Goal: Task Accomplishment & Management: Manage account settings

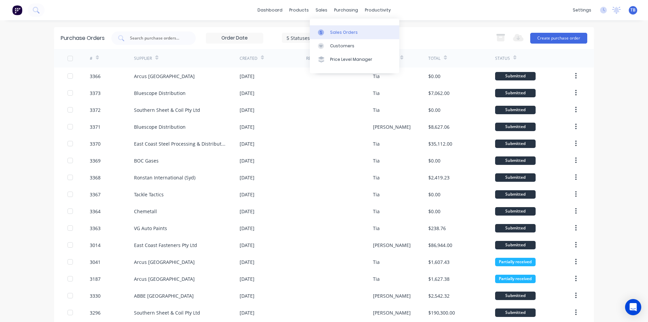
click at [325, 32] on div at bounding box center [323, 32] width 10 height 6
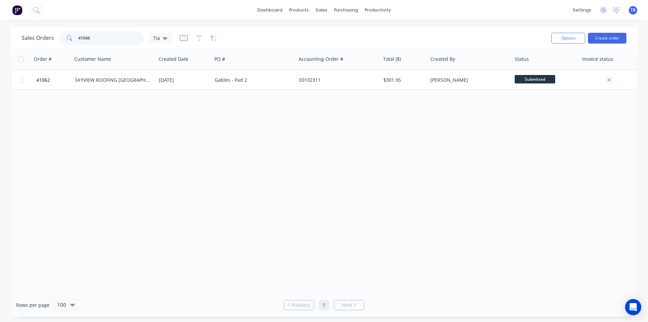
drag, startPoint x: 108, startPoint y: 37, endPoint x: 41, endPoint y: 42, distance: 67.3
click at [41, 42] on div "Sales Orders 41046 Tia" at bounding box center [97, 38] width 150 height 14
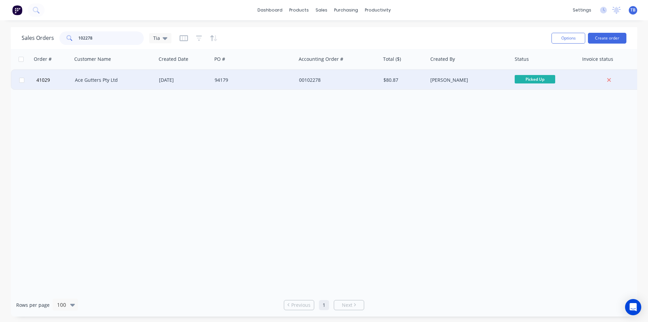
type input "102278"
click at [110, 77] on div "Ace Gutters Pty Ltd" at bounding box center [112, 80] width 75 height 7
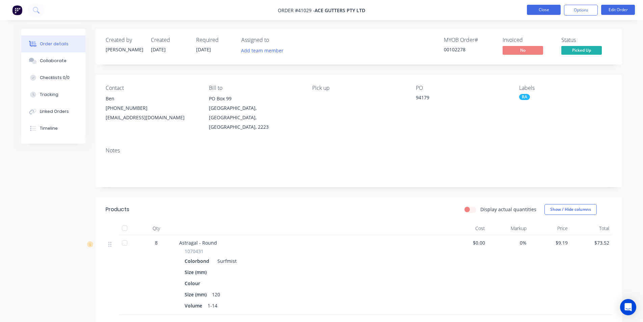
click at [532, 8] on button "Close" at bounding box center [544, 10] width 34 height 10
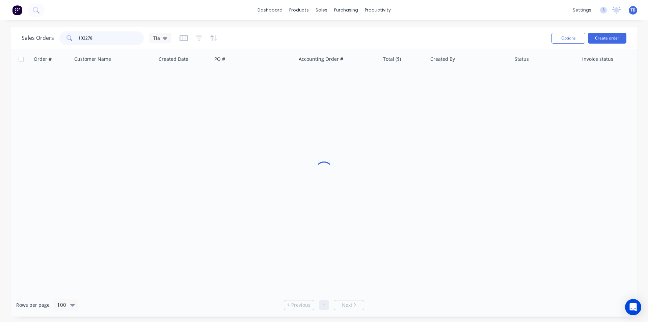
drag, startPoint x: 105, startPoint y: 37, endPoint x: 38, endPoint y: 36, distance: 67.5
click at [38, 36] on div "Sales Orders 102278 Tia" at bounding box center [97, 38] width 150 height 14
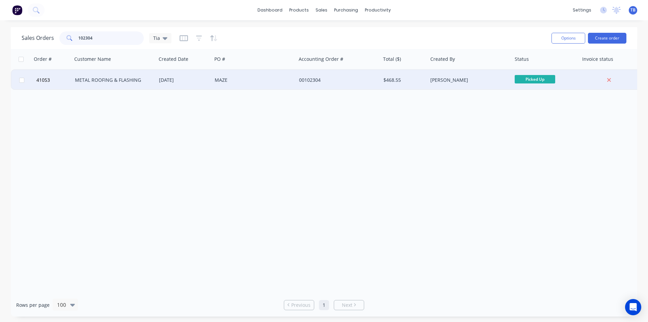
type input "102304"
click at [98, 80] on div "METAL ROOFING & FLASHING" at bounding box center [112, 80] width 75 height 7
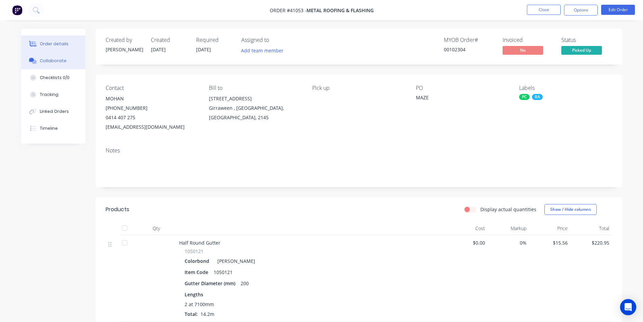
click at [72, 57] on button "Collaborate" at bounding box center [53, 60] width 64 height 17
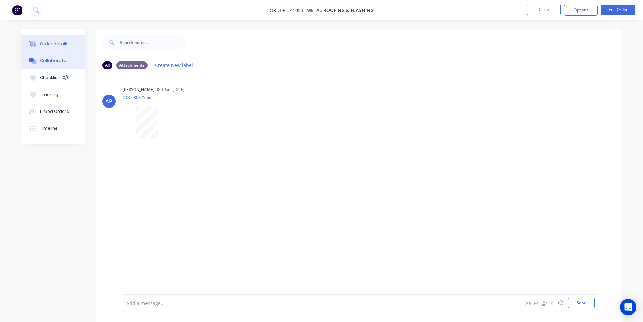
click at [67, 42] on button "Order details" at bounding box center [53, 43] width 64 height 17
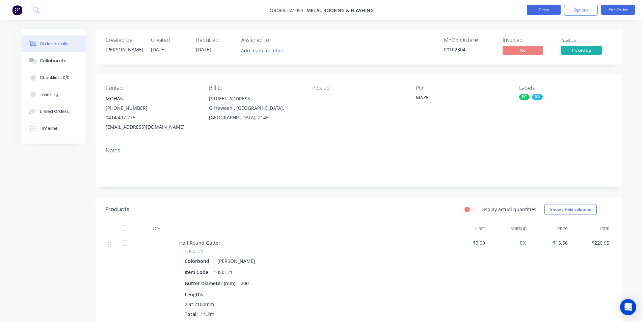
click at [537, 8] on button "Close" at bounding box center [544, 10] width 34 height 10
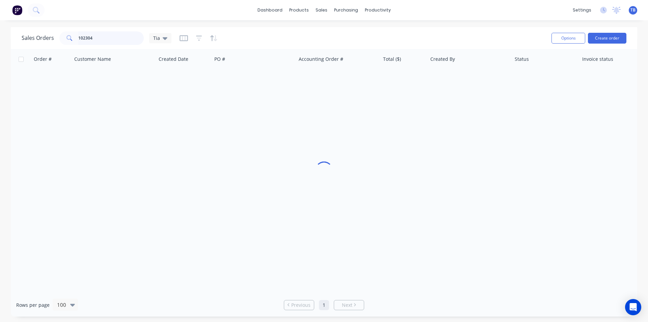
drag, startPoint x: 120, startPoint y: 36, endPoint x: 10, endPoint y: 36, distance: 109.7
click at [10, 36] on div "Sales Orders 102304 Tia Options Create order Order # Customer Name Created Date…" at bounding box center [324, 171] width 648 height 289
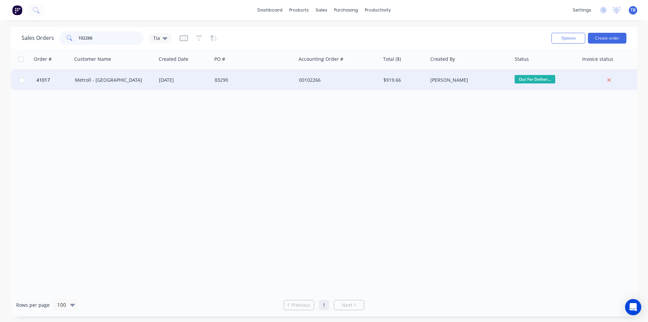
type input "102266"
click at [89, 83] on div "Metroll - [GEOGRAPHIC_DATA]" at bounding box center [114, 80] width 84 height 20
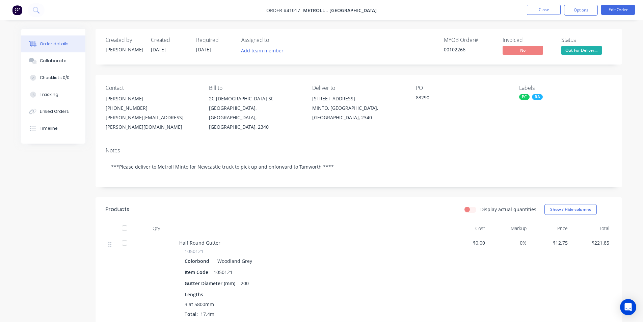
click at [574, 51] on span "Out For Deliver..." at bounding box center [581, 50] width 41 height 8
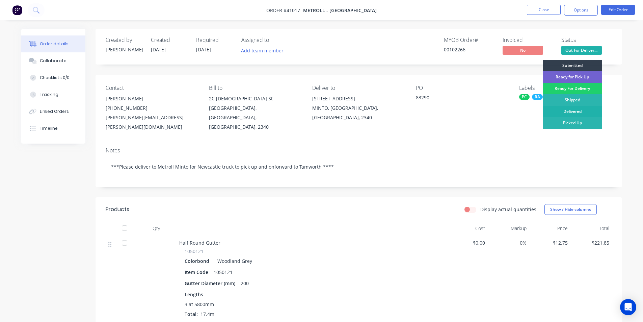
click at [580, 110] on div "Delivered" at bounding box center [572, 111] width 59 height 11
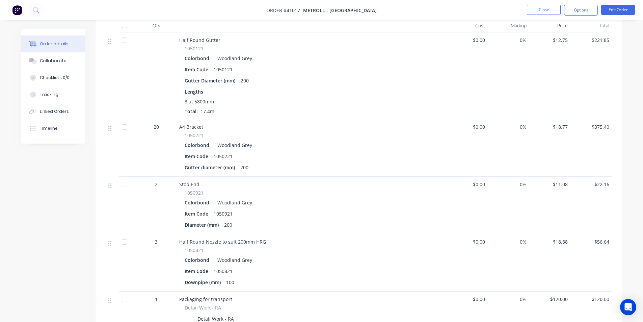
scroll to position [357, 0]
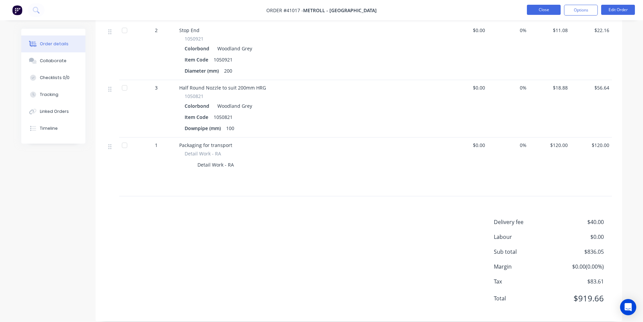
click at [548, 8] on button "Close" at bounding box center [544, 10] width 34 height 10
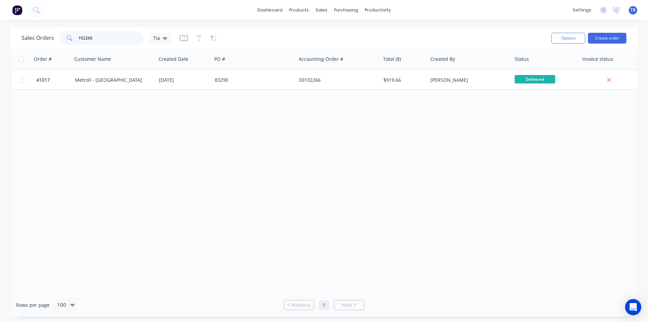
drag, startPoint x: 107, startPoint y: 40, endPoint x: 0, endPoint y: 41, distance: 106.7
click at [0, 41] on div "Sales Orders 102266 Tia Options Create order Order # Customer Name Created Date…" at bounding box center [324, 171] width 648 height 289
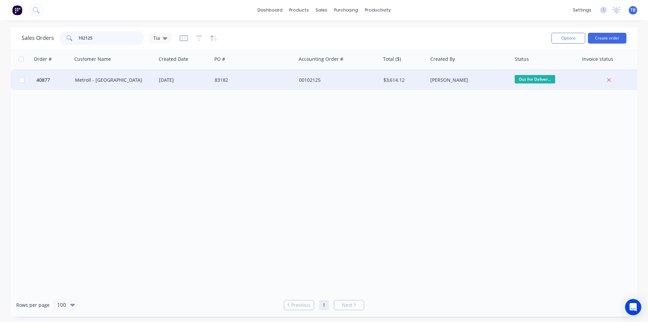
type input "102125"
click at [112, 80] on div "Metroll - [GEOGRAPHIC_DATA]" at bounding box center [112, 80] width 75 height 7
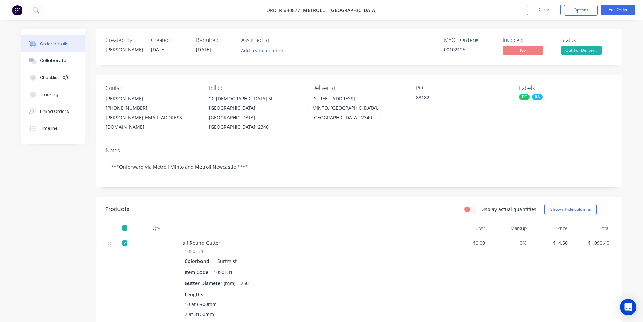
click at [597, 47] on span "Out For Deliver..." at bounding box center [581, 50] width 41 height 8
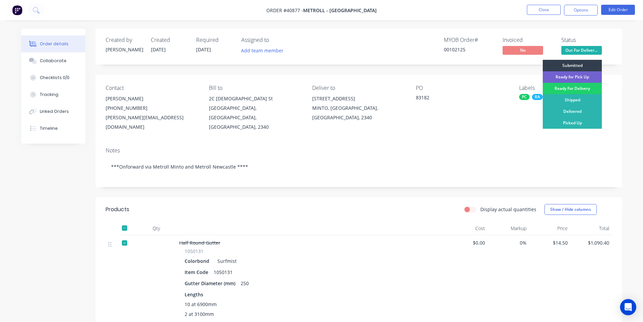
click at [586, 110] on div "Delivered" at bounding box center [572, 111] width 59 height 11
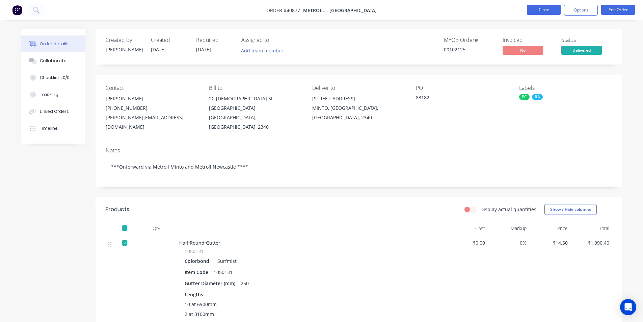
click at [539, 11] on button "Close" at bounding box center [544, 10] width 34 height 10
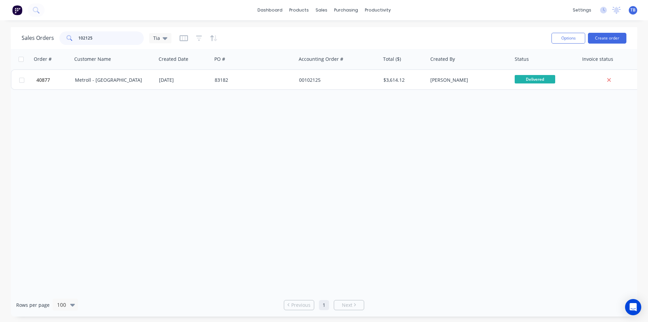
drag, startPoint x: 104, startPoint y: 36, endPoint x: 14, endPoint y: 41, distance: 90.3
click at [14, 41] on div "Sales Orders 102125 Tia Options Create order" at bounding box center [324, 38] width 627 height 22
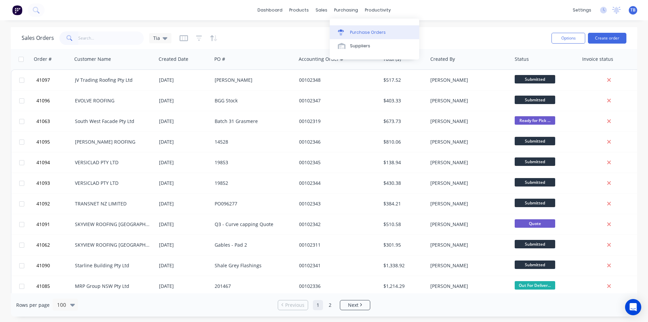
click at [353, 34] on div "Purchase Orders" at bounding box center [368, 32] width 36 height 6
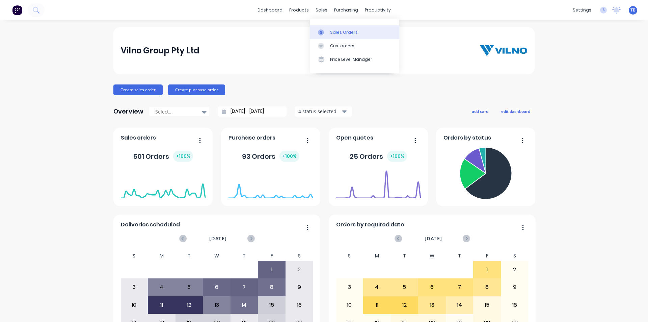
click at [341, 31] on div "Sales Orders" at bounding box center [344, 32] width 28 height 6
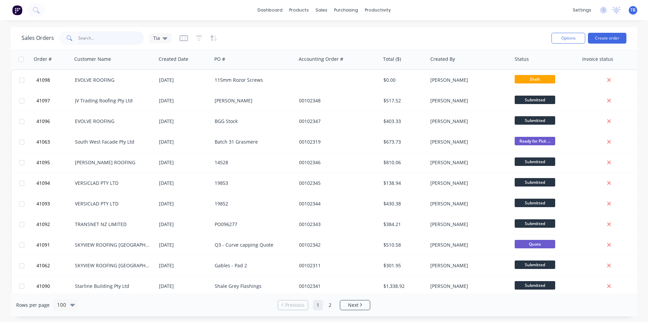
click at [85, 40] on input "text" at bounding box center [111, 38] width 66 height 14
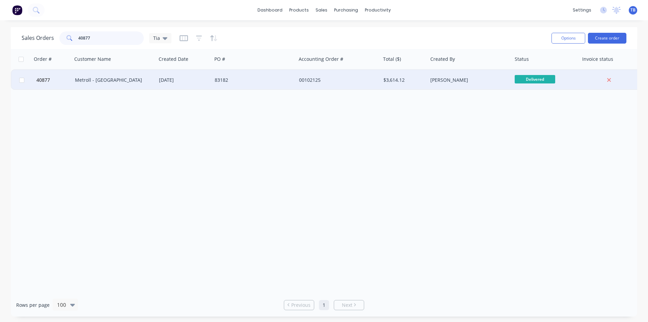
type input "40877"
click at [129, 79] on div "Metroll - [GEOGRAPHIC_DATA]" at bounding box center [112, 80] width 75 height 7
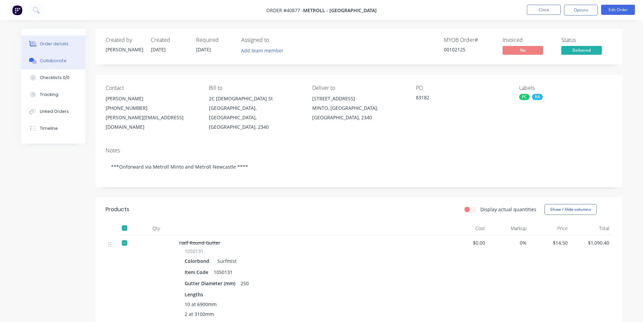
click at [60, 60] on div "Collaborate" at bounding box center [53, 61] width 27 height 6
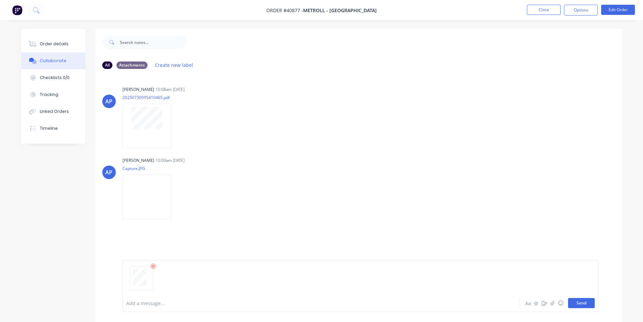
click at [570, 306] on button "Send" at bounding box center [581, 303] width 27 height 10
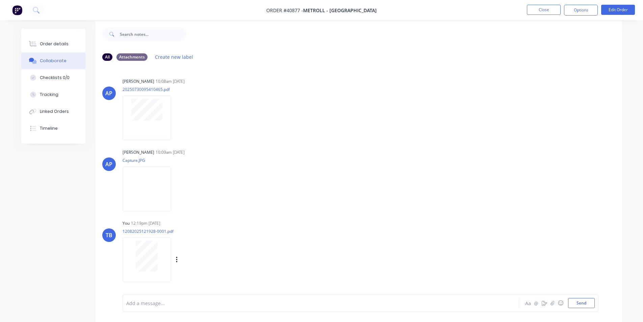
scroll to position [10, 0]
click at [548, 6] on button "Close" at bounding box center [544, 10] width 34 height 10
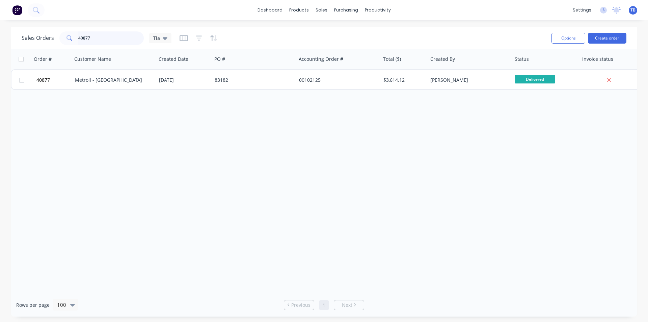
click at [3, 39] on div "Sales Orders 40877 Tia Options Create order Order # Customer Name Created Date …" at bounding box center [324, 171] width 648 height 289
type input "41017"
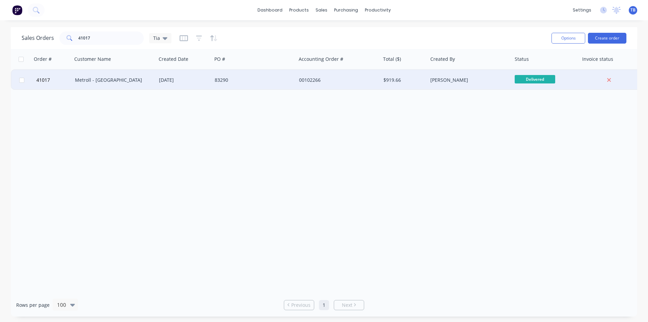
click at [107, 86] on div "Metroll - [GEOGRAPHIC_DATA]" at bounding box center [114, 80] width 84 height 20
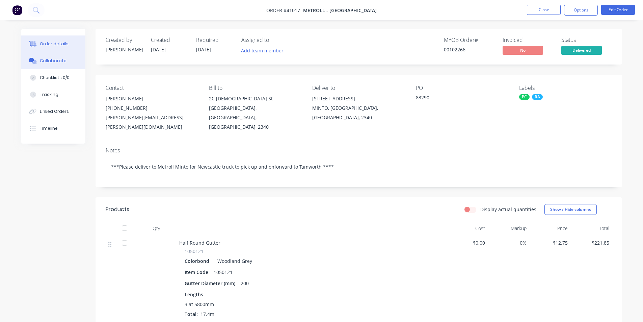
click at [56, 64] on button "Collaborate" at bounding box center [53, 60] width 64 height 17
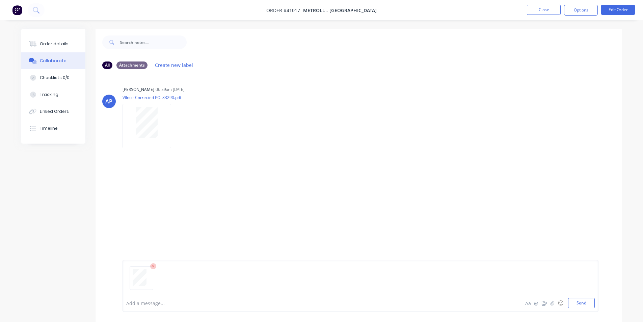
click at [150, 267] on icon at bounding box center [153, 266] width 6 height 6
click at [148, 288] on div at bounding box center [142, 278] width 24 height 24
click at [52, 45] on div "Order details" at bounding box center [54, 44] width 29 height 6
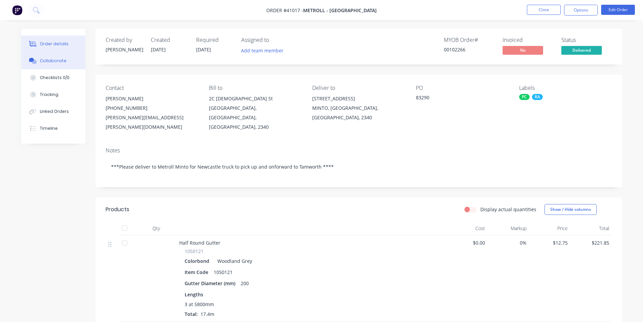
click at [53, 62] on div "Collaborate" at bounding box center [53, 61] width 27 height 6
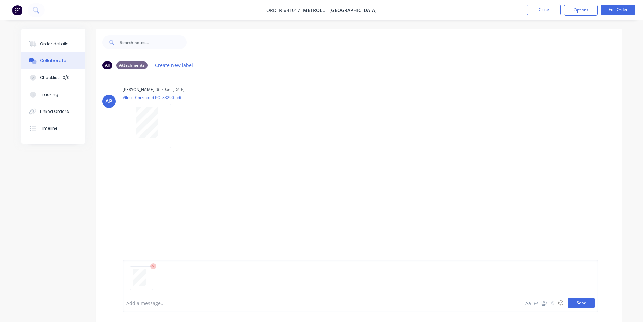
click at [577, 303] on button "Send" at bounding box center [581, 303] width 27 height 10
click at [541, 6] on button "Close" at bounding box center [544, 10] width 34 height 10
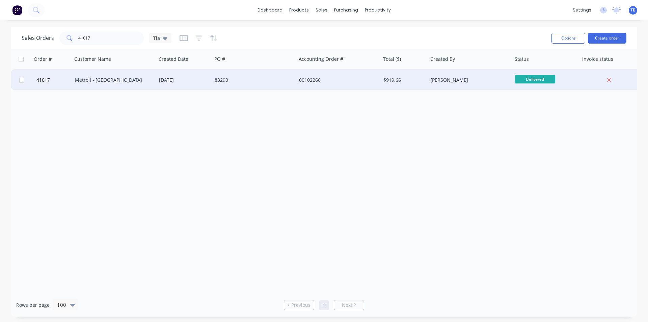
click at [116, 80] on div "Metroll - [GEOGRAPHIC_DATA]" at bounding box center [112, 80] width 75 height 7
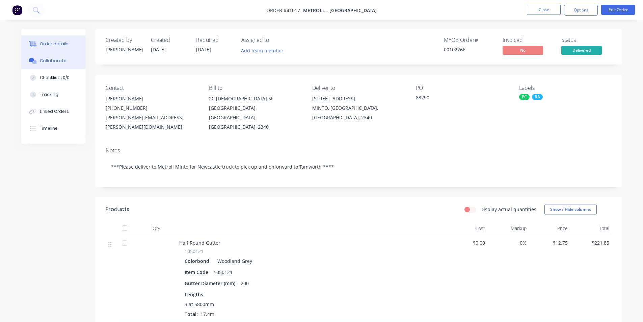
click at [57, 58] on div "Collaborate" at bounding box center [53, 61] width 27 height 6
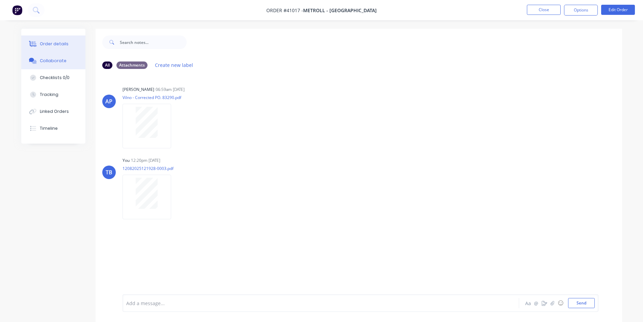
click at [65, 43] on div "Order details" at bounding box center [54, 44] width 29 height 6
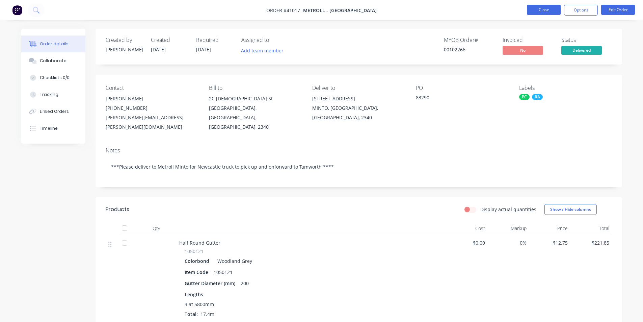
click at [541, 8] on button "Close" at bounding box center [544, 10] width 34 height 10
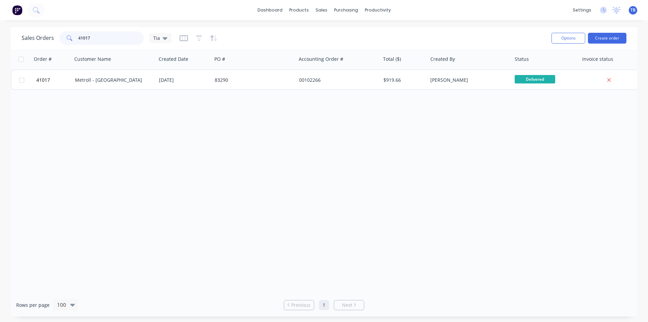
drag, startPoint x: 112, startPoint y: 35, endPoint x: -26, endPoint y: 41, distance: 138.5
click at [0, 41] on html "dashboard products sales purchasing productivity dashboard products Product Cat…" at bounding box center [324, 161] width 648 height 322
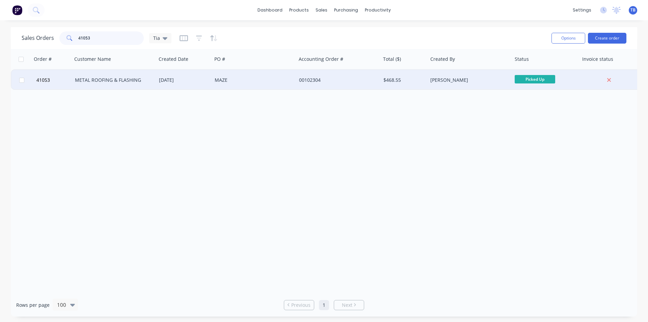
type input "41053"
click at [101, 75] on div "METAL ROOFING & FLASHING" at bounding box center [114, 80] width 84 height 20
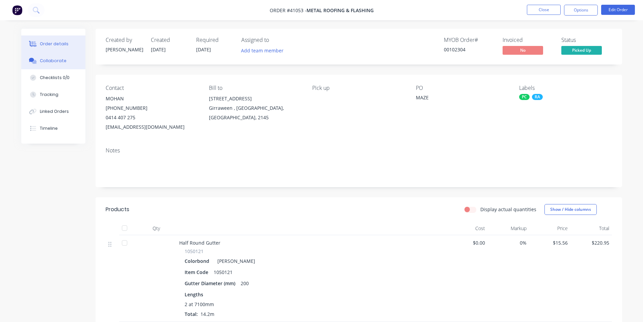
click at [69, 62] on button "Collaborate" at bounding box center [53, 60] width 64 height 17
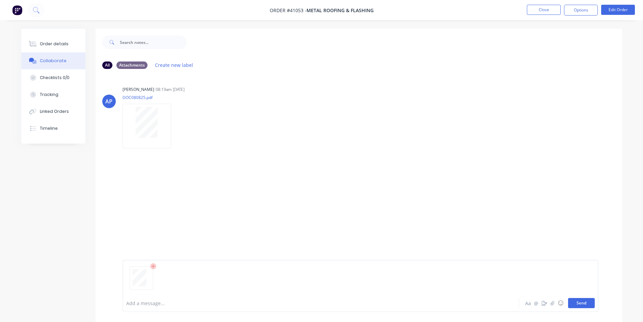
click at [581, 305] on button "Send" at bounding box center [581, 303] width 27 height 10
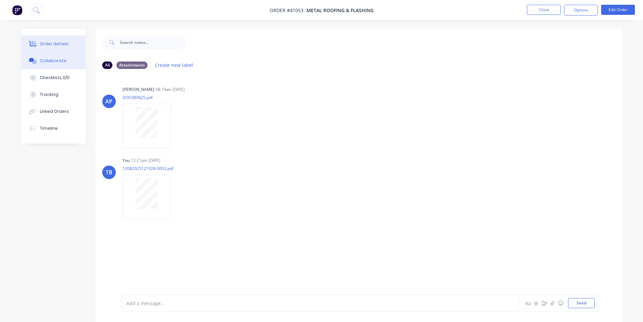
click at [51, 42] on div "Order details" at bounding box center [54, 44] width 29 height 6
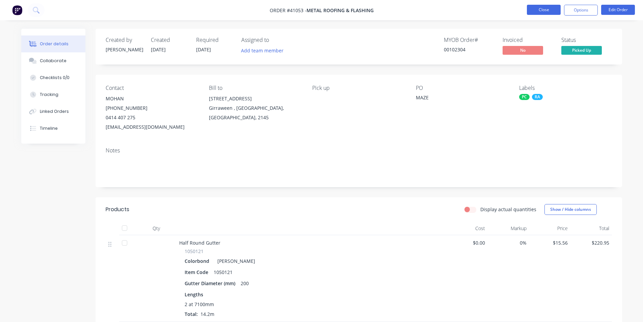
click at [537, 13] on button "Close" at bounding box center [544, 10] width 34 height 10
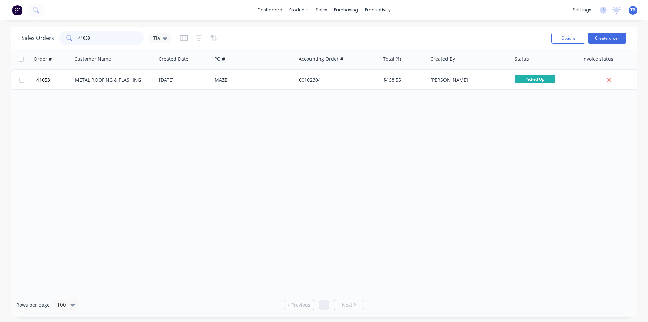
drag, startPoint x: 110, startPoint y: 39, endPoint x: -10, endPoint y: 50, distance: 120.6
click at [0, 50] on html "dashboard products sales purchasing productivity dashboard products Product Cat…" at bounding box center [324, 161] width 648 height 322
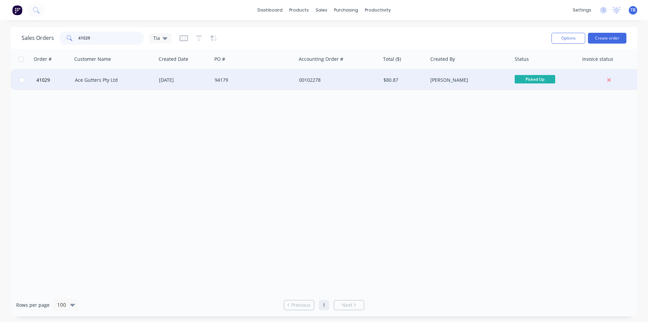
type input "41029"
click at [98, 80] on div "Ace Gutters Pty Ltd" at bounding box center [112, 80] width 75 height 7
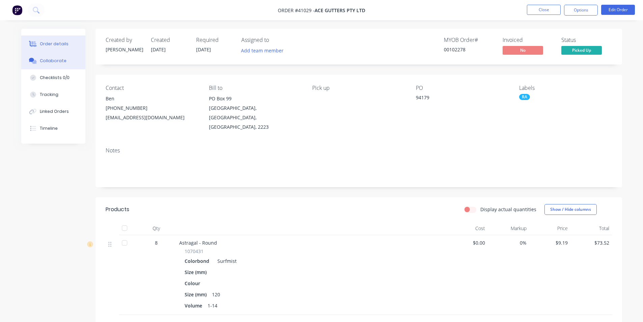
click at [56, 61] on div "Collaborate" at bounding box center [53, 61] width 27 height 6
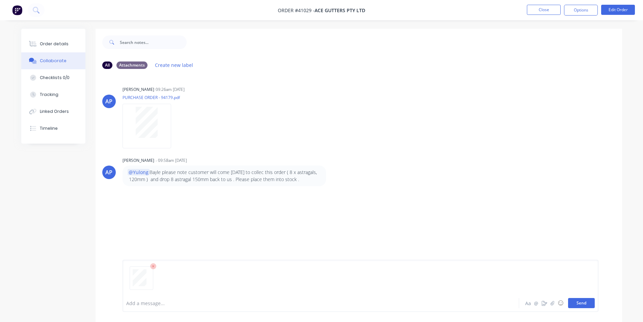
click at [574, 304] on button "Send" at bounding box center [581, 303] width 27 height 10
click at [550, 10] on button "Close" at bounding box center [544, 10] width 34 height 10
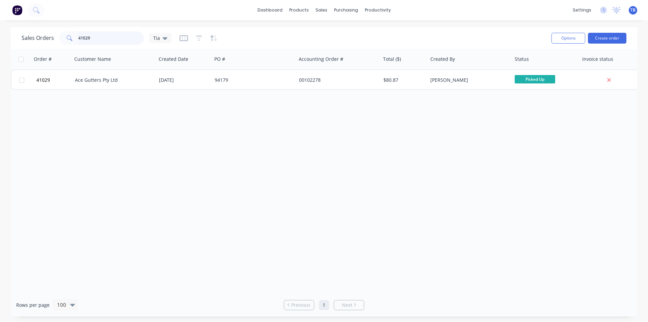
drag, startPoint x: 108, startPoint y: 44, endPoint x: -37, endPoint y: 46, distance: 145.5
click at [0, 46] on html "dashboard products sales purchasing productivity dashboard products Product Cat…" at bounding box center [324, 161] width 648 height 322
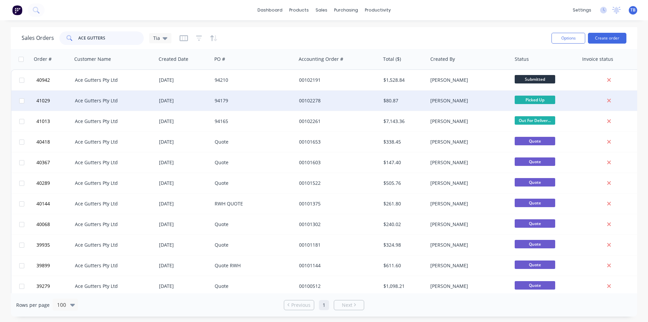
type input "ACE GUTTERS"
click at [163, 101] on div "[DATE]" at bounding box center [184, 100] width 50 height 7
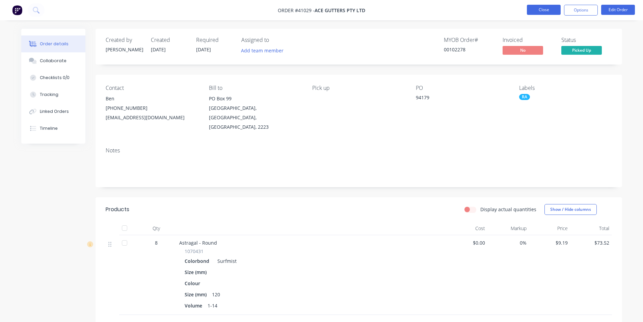
click at [535, 11] on button "Close" at bounding box center [544, 10] width 34 height 10
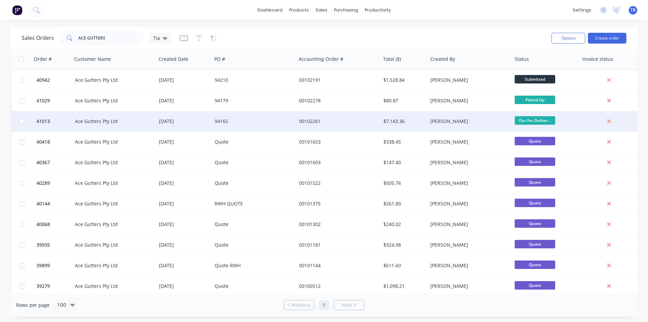
click at [233, 125] on div "94165" at bounding box center [254, 121] width 84 height 20
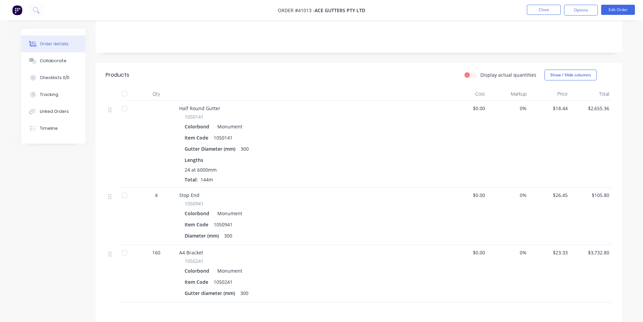
scroll to position [57, 0]
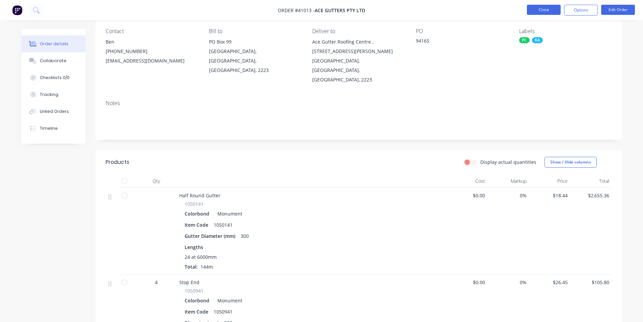
click at [531, 9] on button "Close" at bounding box center [544, 10] width 34 height 10
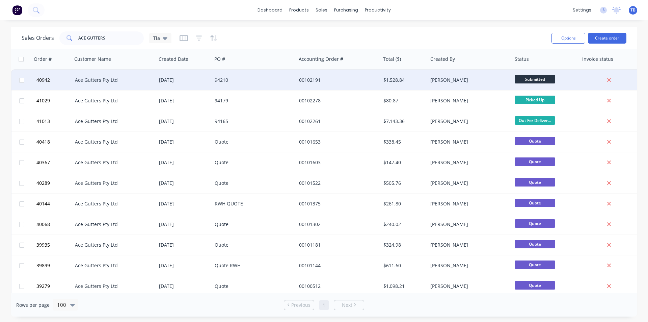
click at [440, 81] on div "Kendall Staats" at bounding box center [467, 80] width 75 height 7
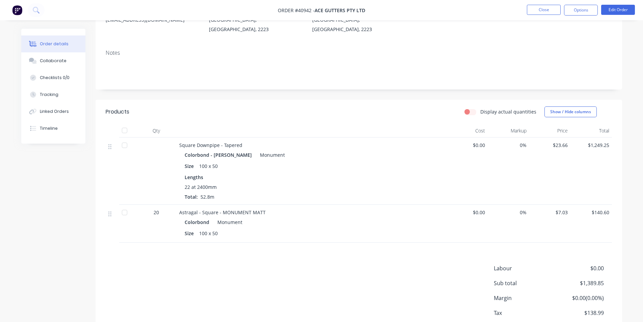
scroll to position [101, 0]
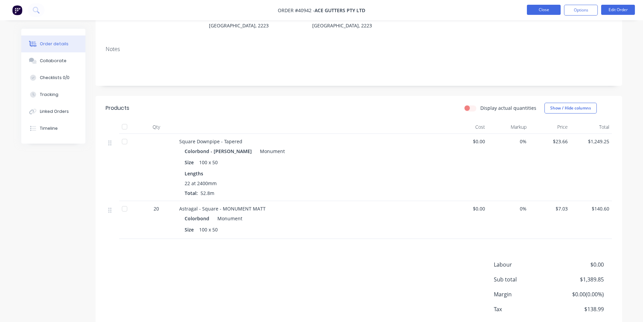
click at [543, 8] on button "Close" at bounding box center [544, 10] width 34 height 10
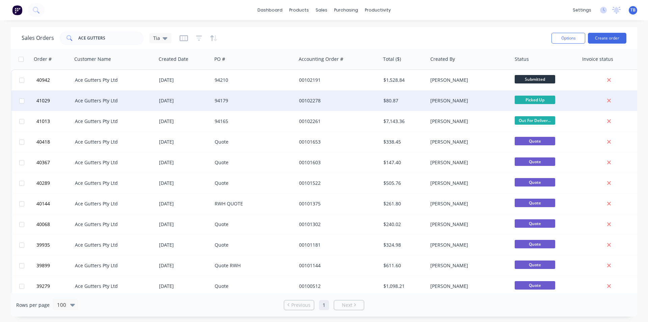
click at [87, 105] on div "Ace Gutters Pty Ltd" at bounding box center [114, 100] width 84 height 20
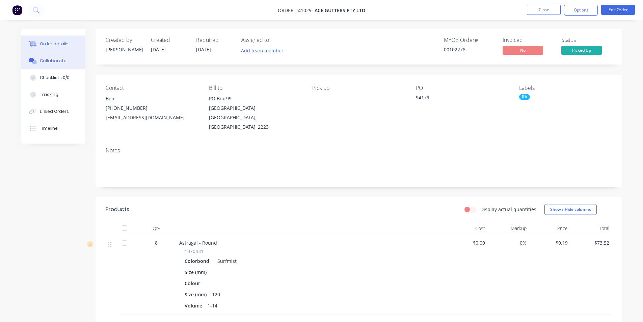
click at [69, 56] on button "Collaborate" at bounding box center [53, 60] width 64 height 17
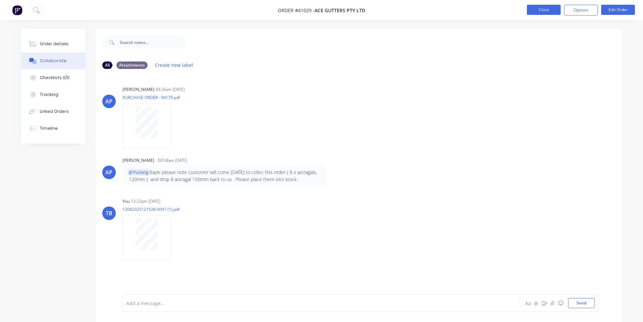
click at [539, 12] on button "Close" at bounding box center [544, 10] width 34 height 10
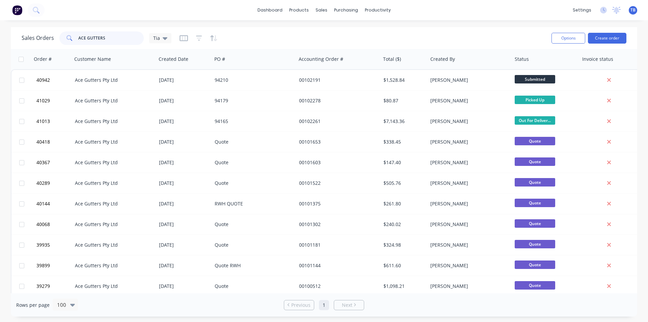
drag, startPoint x: 114, startPoint y: 35, endPoint x: 6, endPoint y: 39, distance: 108.1
click at [6, 39] on div "Sales Orders ACE GUTTERS Tia Options Create order Order # Customer Name Created…" at bounding box center [324, 171] width 648 height 289
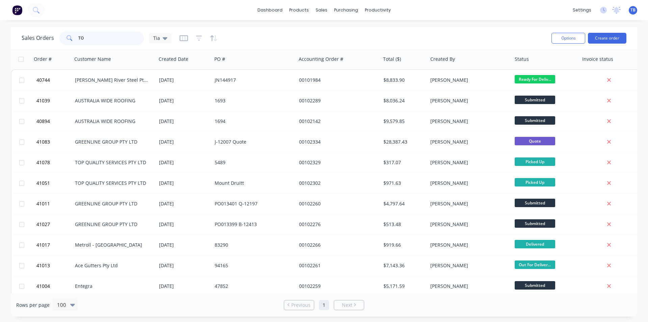
type input "T"
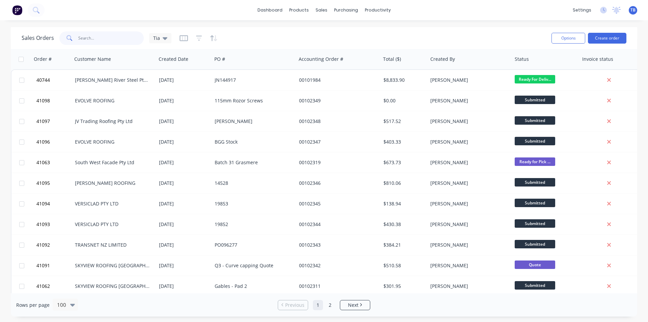
click at [94, 35] on input "text" at bounding box center [111, 38] width 66 height 14
type input "ACE G"
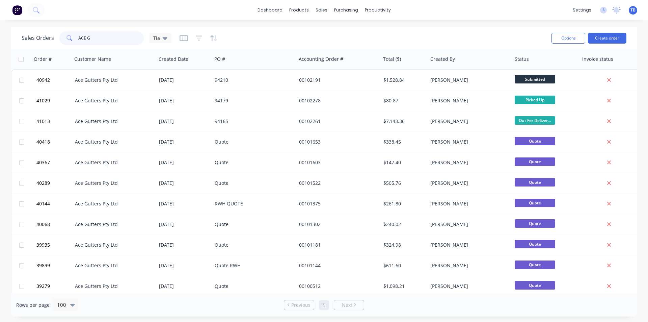
drag, startPoint x: 94, startPoint y: 36, endPoint x: 17, endPoint y: 43, distance: 77.9
click at [17, 43] on div "Sales Orders ACE G Tia Options Create order" at bounding box center [324, 38] width 627 height 22
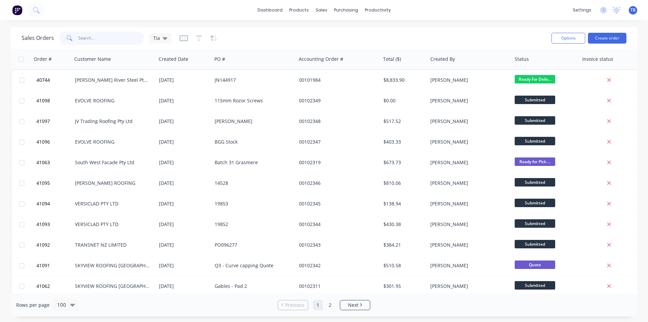
click at [118, 34] on input "text" at bounding box center [111, 38] width 66 height 14
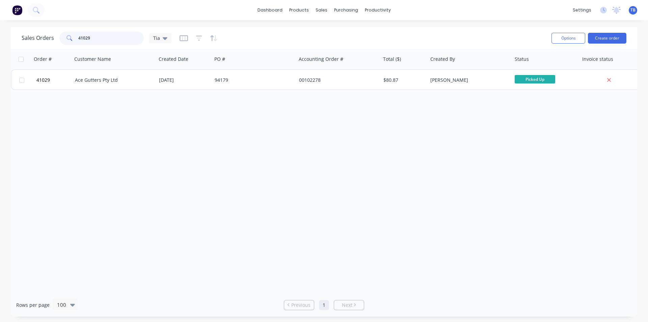
type input "41029"
click at [115, 81] on div "Ace Gutters Pty Ltd" at bounding box center [112, 80] width 75 height 7
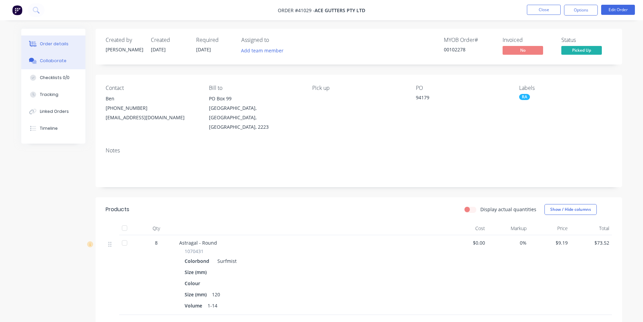
click at [49, 62] on div "Collaborate" at bounding box center [53, 61] width 27 height 6
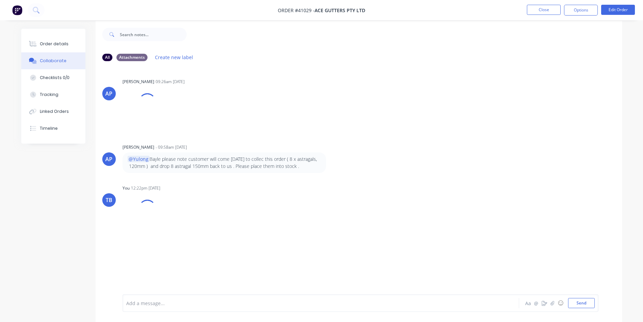
scroll to position [10, 0]
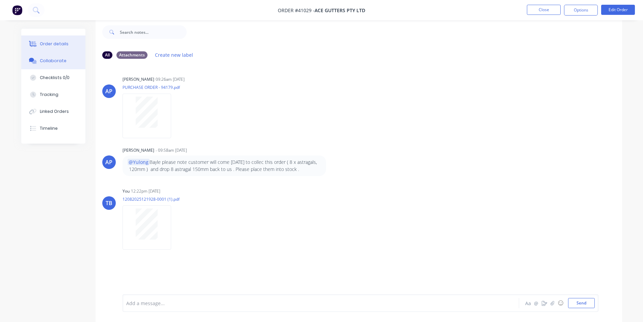
click at [63, 47] on button "Order details" at bounding box center [53, 43] width 64 height 17
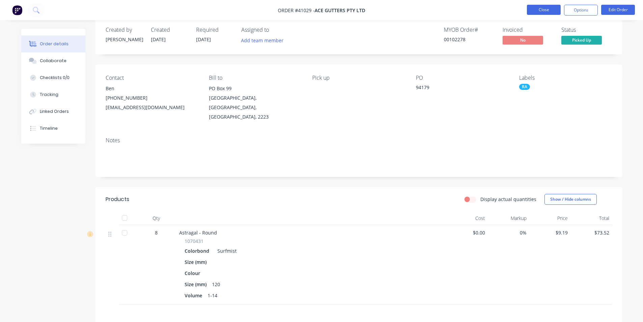
click at [533, 9] on button "Close" at bounding box center [544, 10] width 34 height 10
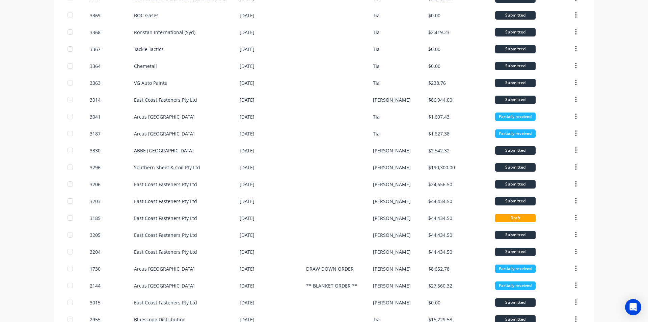
scroll to position [203, 0]
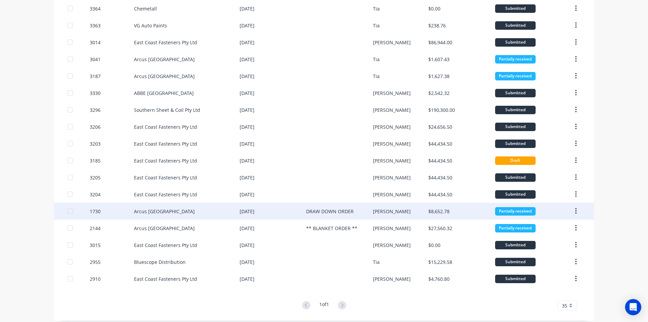
click at [148, 212] on div "Arcus [GEOGRAPHIC_DATA]" at bounding box center [164, 211] width 61 height 7
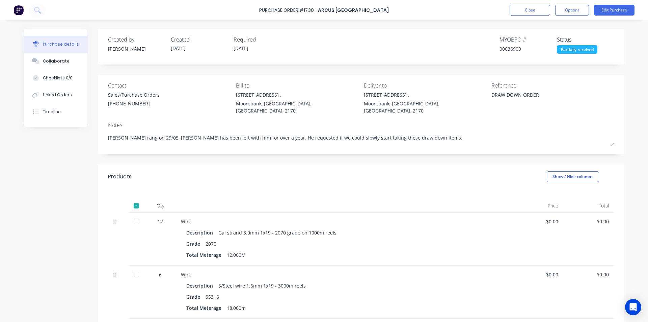
type textarea "x"
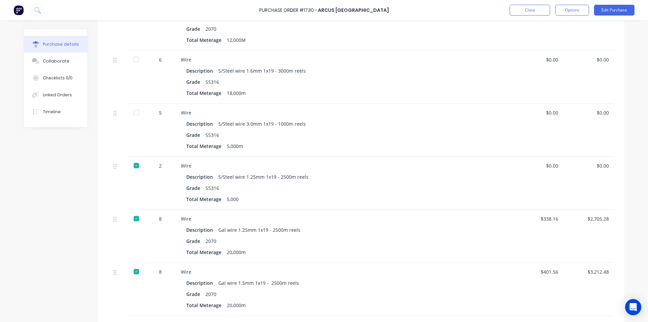
scroll to position [138, 0]
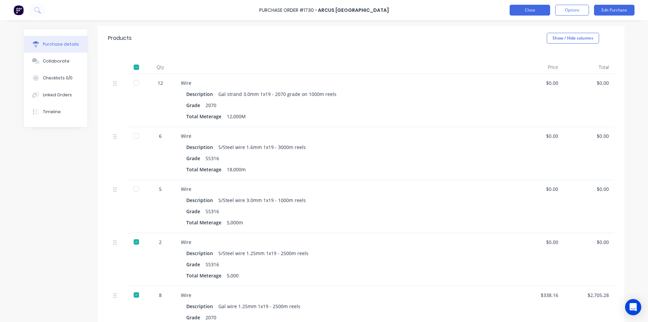
click at [531, 11] on button "Close" at bounding box center [530, 10] width 41 height 11
